Goal: Task Accomplishment & Management: Use online tool/utility

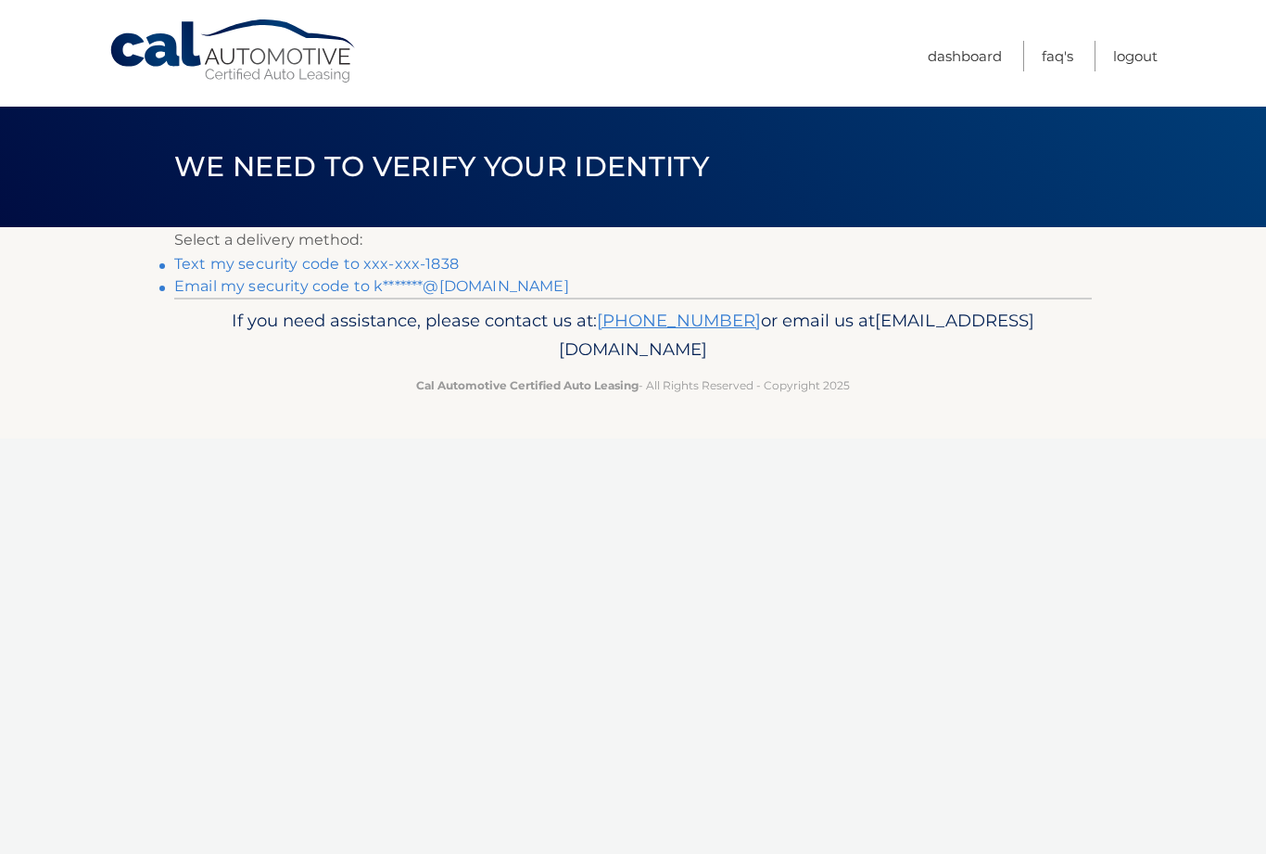
click at [391, 259] on link "Text my security code to xxx-xxx-1838" at bounding box center [316, 264] width 285 height 18
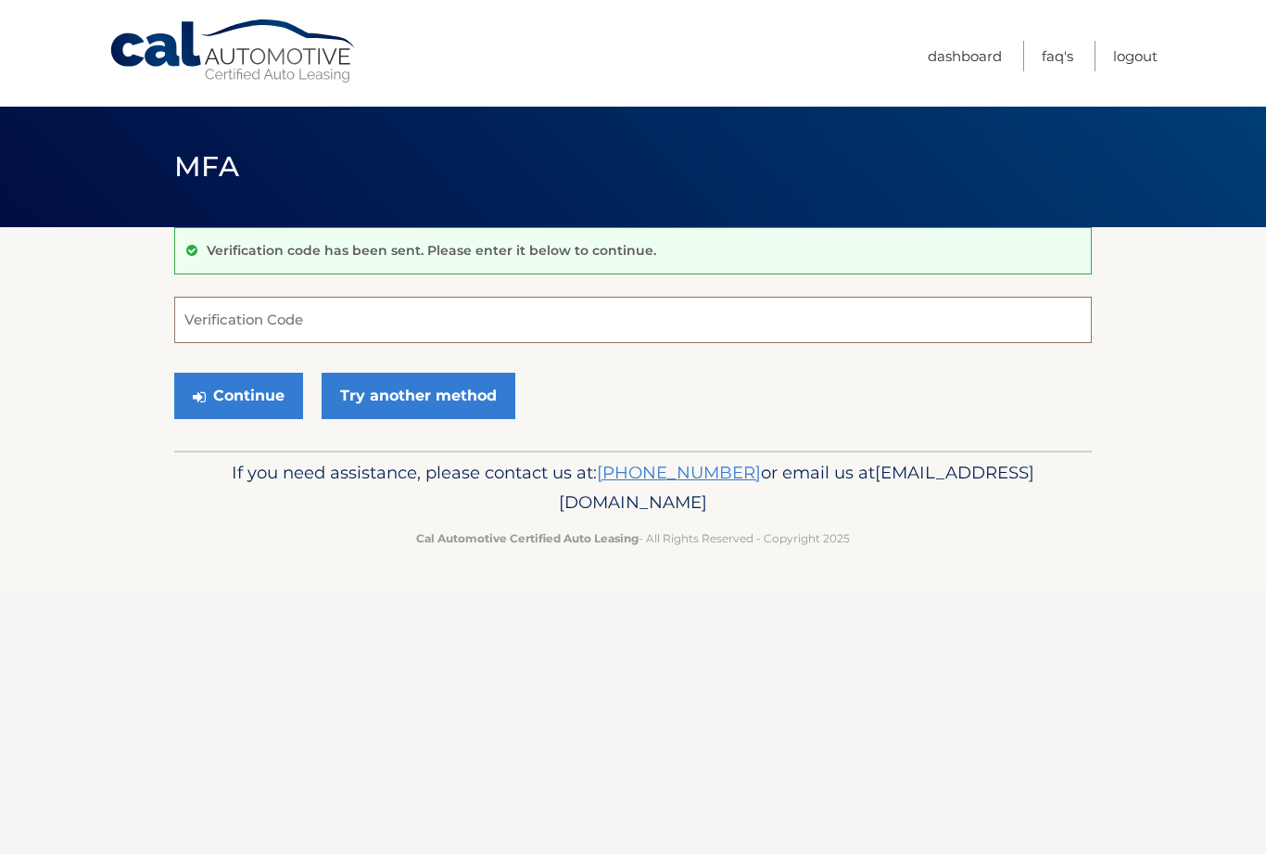
click at [395, 310] on input "Verification Code" at bounding box center [633, 320] width 918 height 46
type input "349463"
click at [255, 389] on button "Continue" at bounding box center [238, 396] width 129 height 46
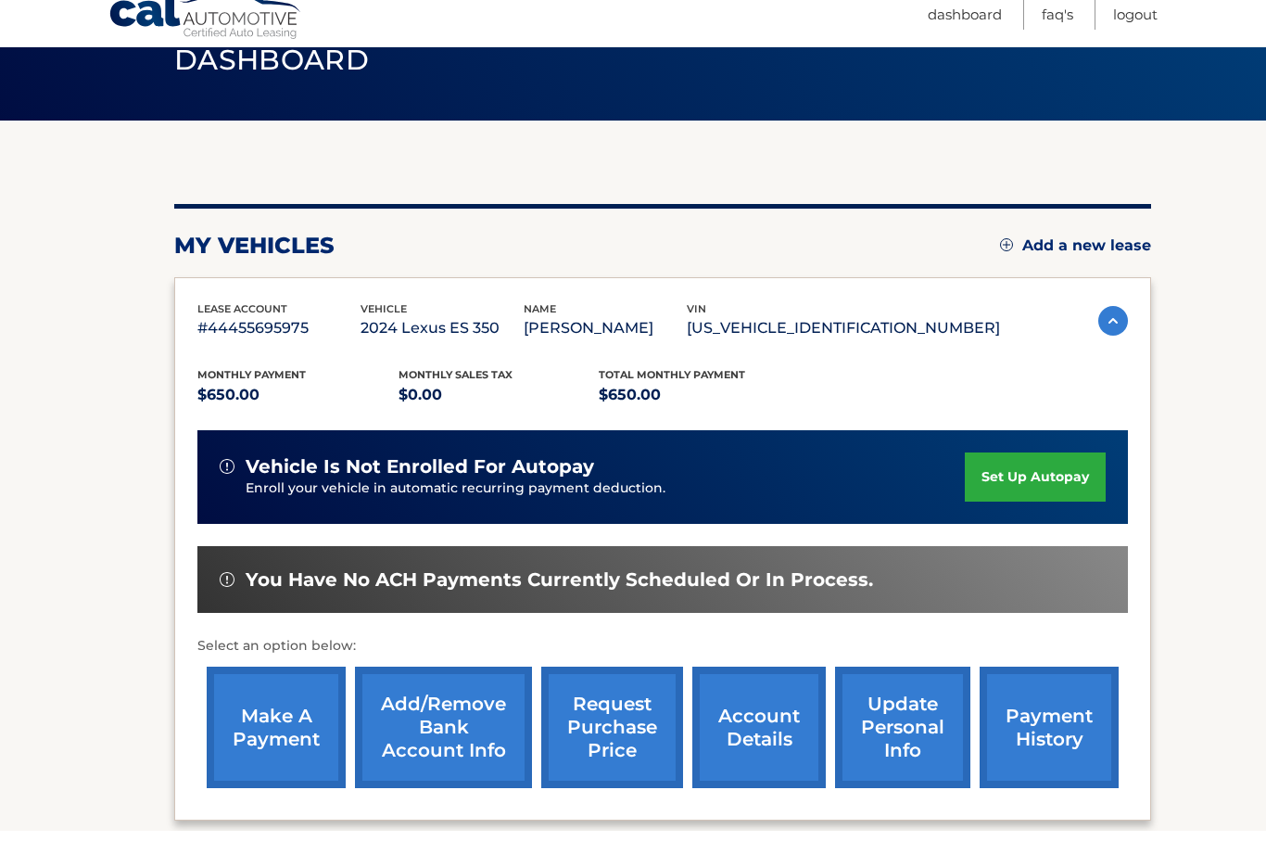
scroll to position [174, 0]
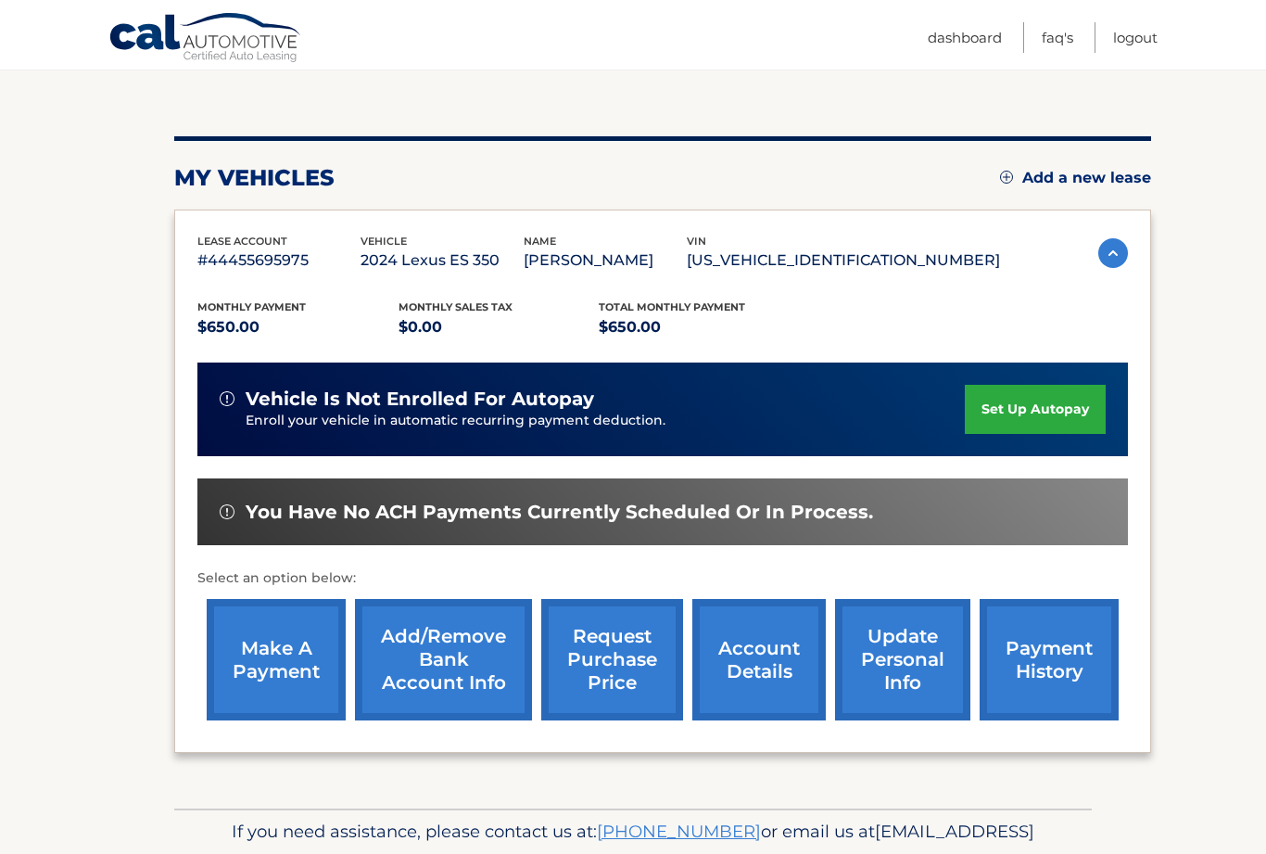
click at [282, 664] on link "make a payment" at bounding box center [276, 659] width 139 height 121
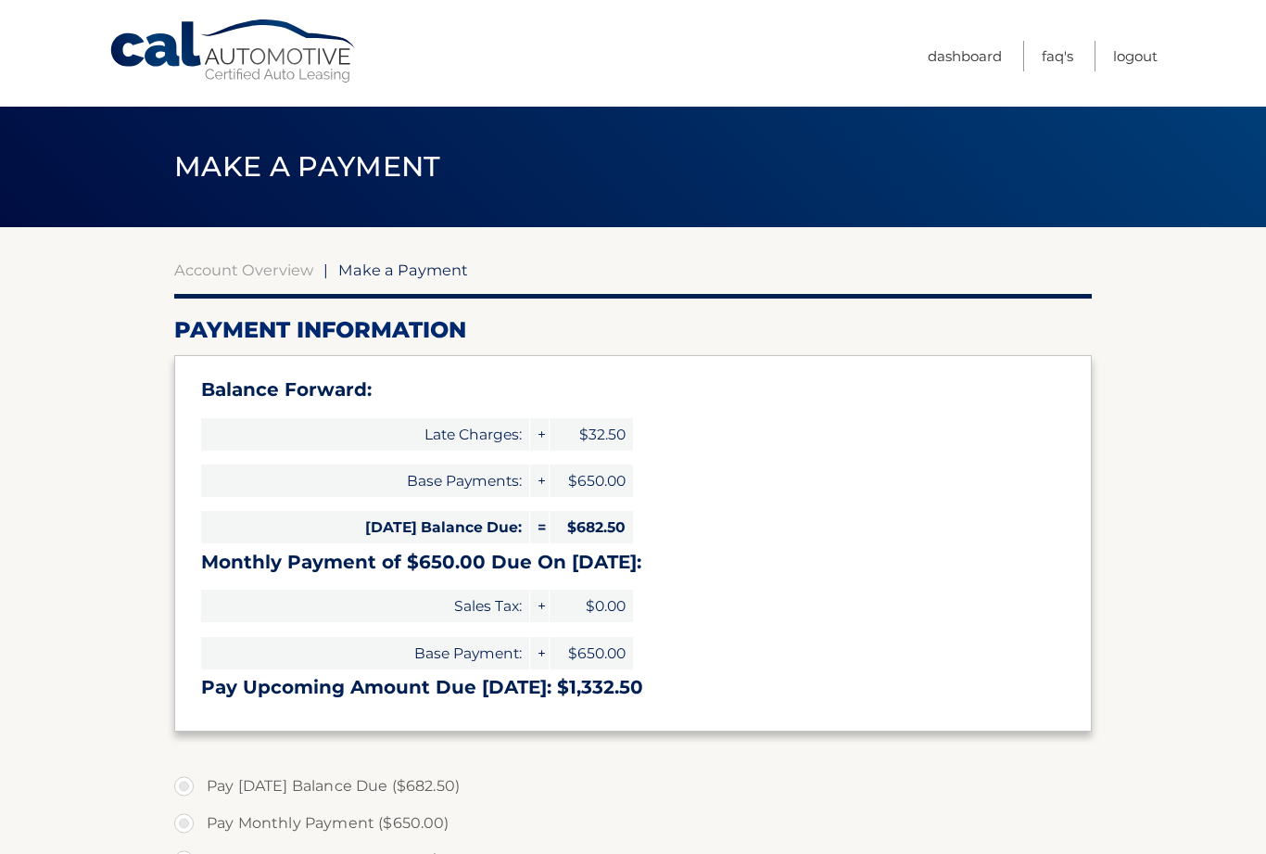
select select "NGY1MjBjYWUtMjNiNy00NGIwLTkwZjAtMDc2YTE2NjZjYzYx"
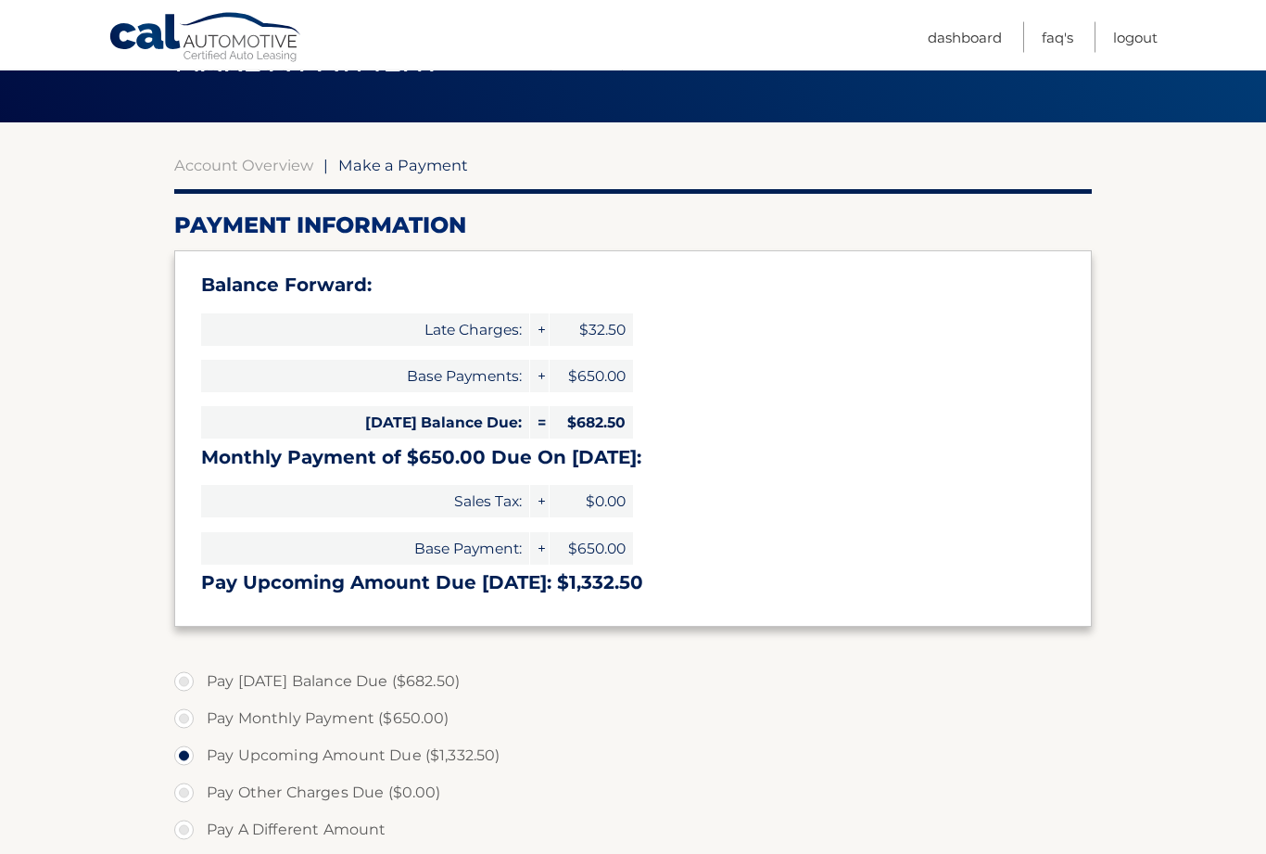
scroll to position [114, 0]
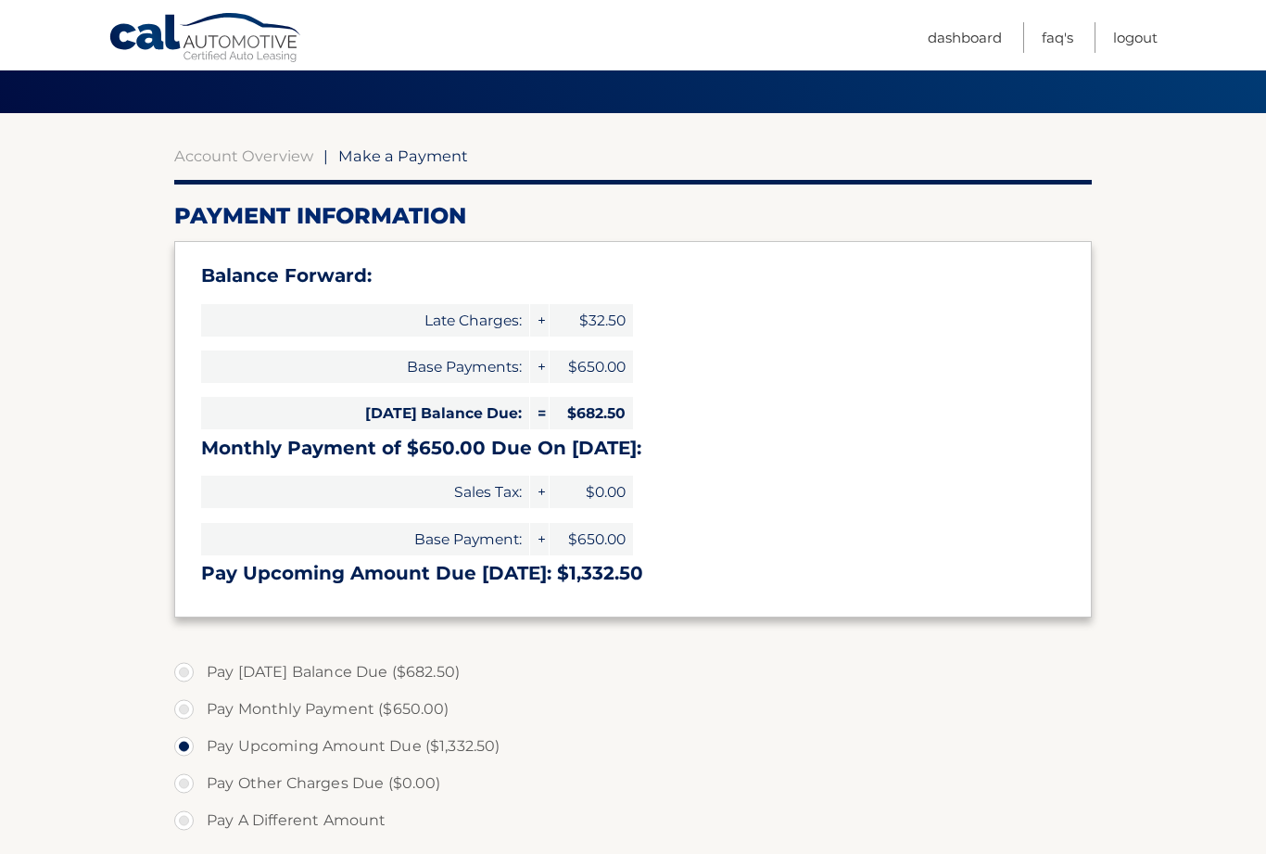
click at [182, 667] on label "Pay Today's Balance Due ($682.50)" at bounding box center [633, 671] width 918 height 37
click at [182, 667] on input "Pay Today's Balance Due ($682.50)" at bounding box center [191, 668] width 19 height 30
radio input "true"
type input "682.50"
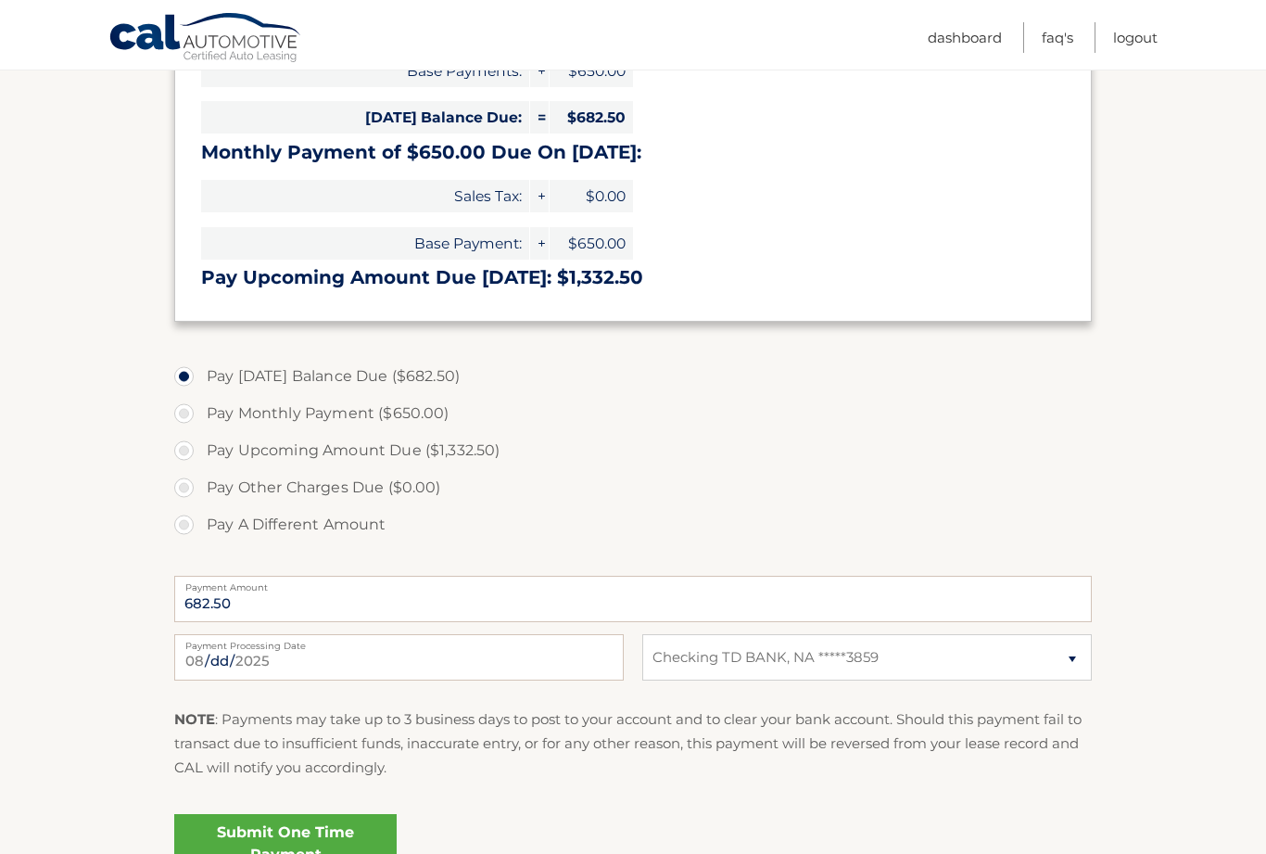
scroll to position [412, 0]
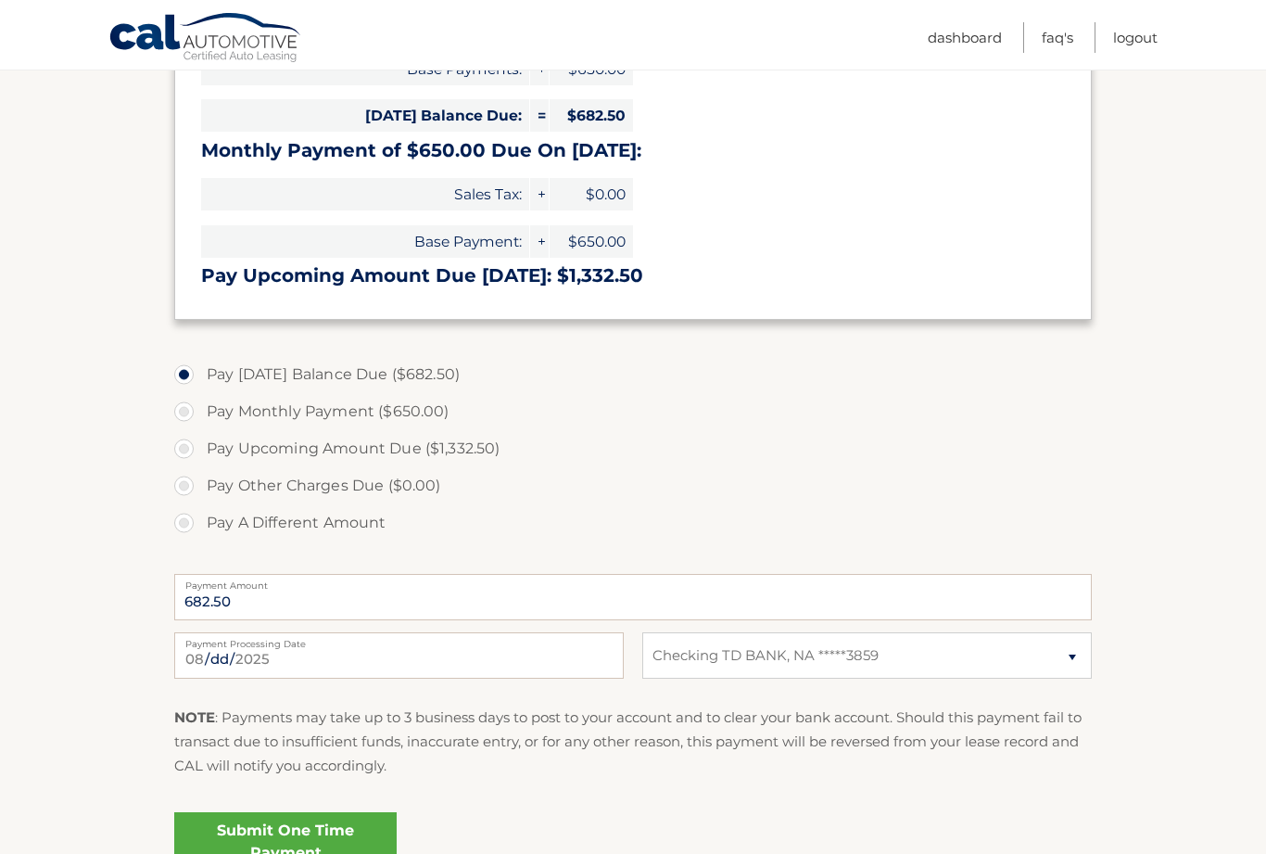
click at [311, 853] on link "Submit One Time Payment" at bounding box center [285, 841] width 222 height 59
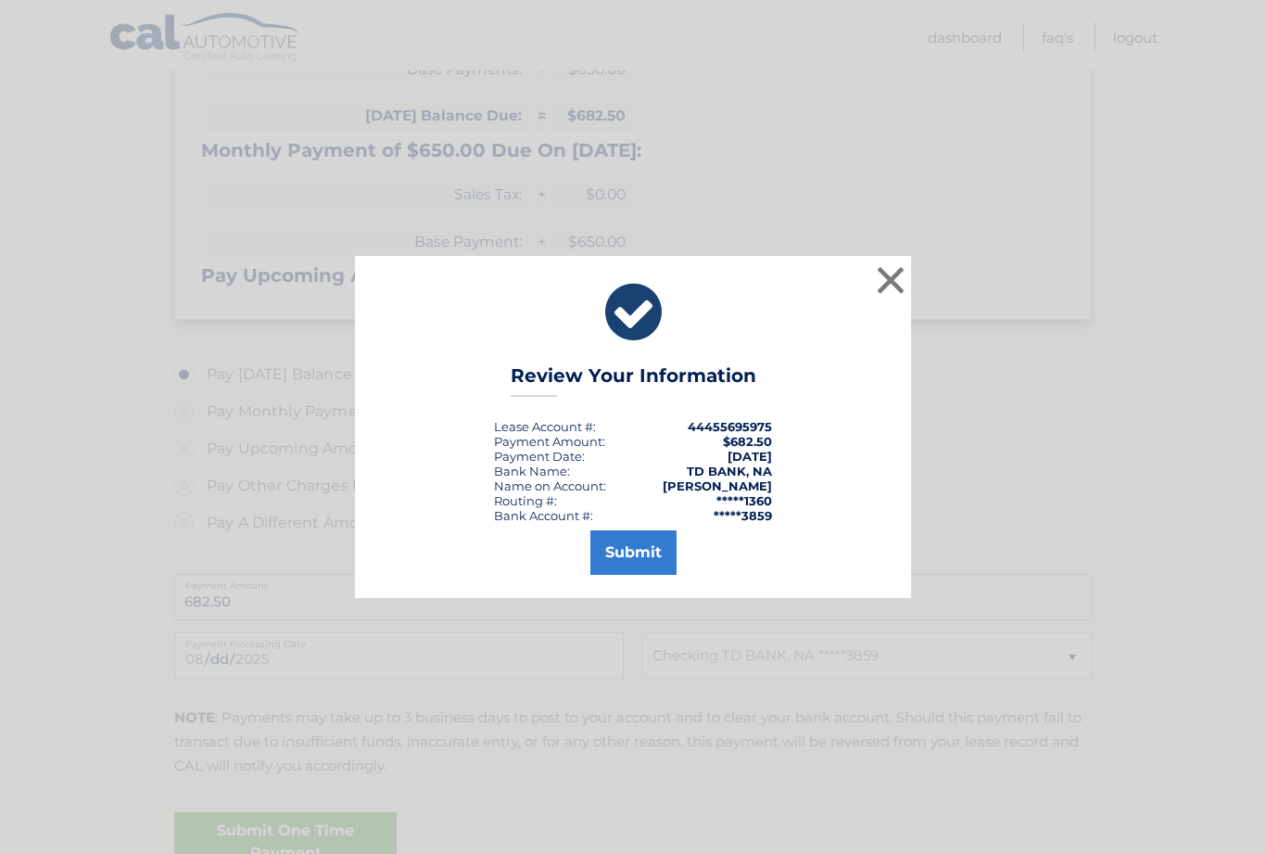
click at [631, 575] on button "Submit" at bounding box center [633, 552] width 86 height 44
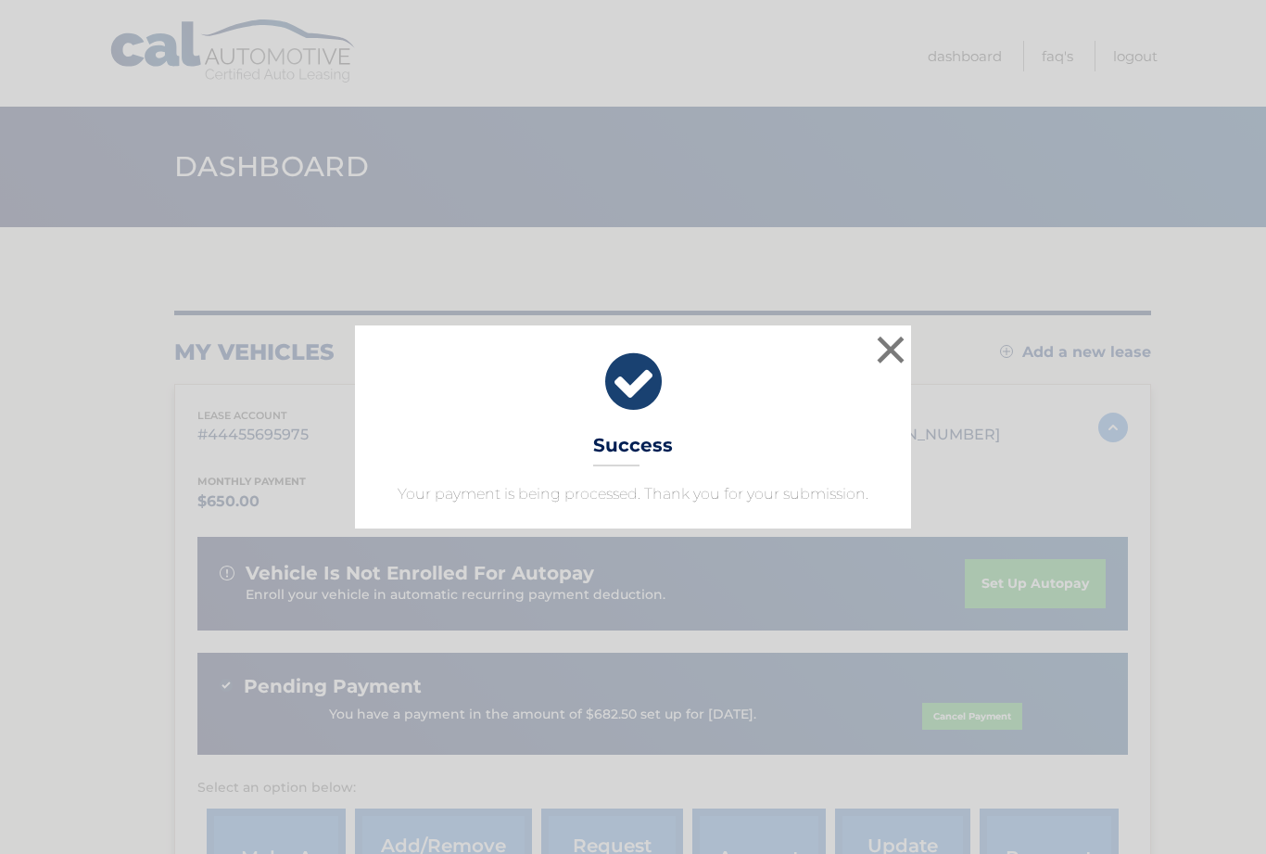
click at [898, 342] on button "×" at bounding box center [890, 349] width 37 height 37
